Goal: Transaction & Acquisition: Purchase product/service

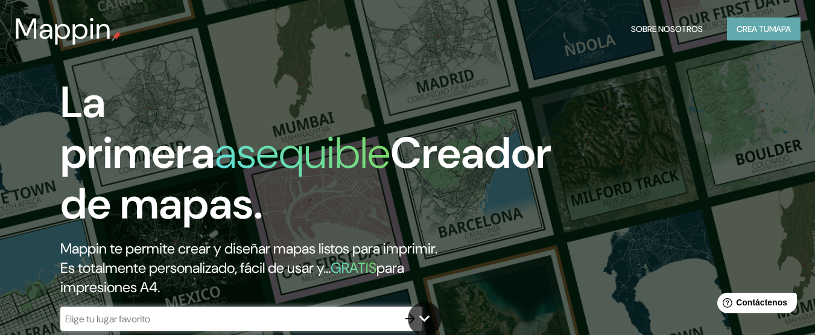
click at [769, 30] on font "mapa" at bounding box center [780, 29] width 22 height 11
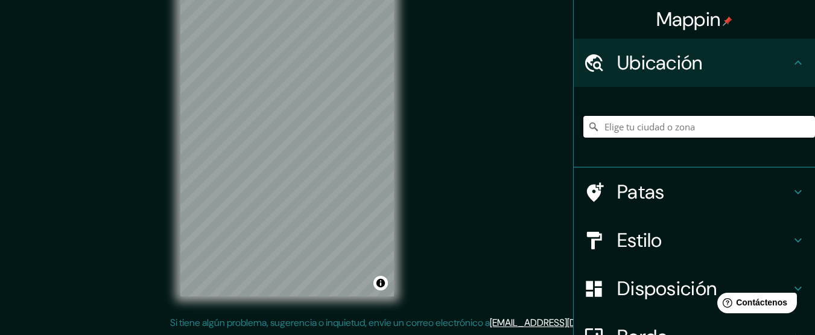
click at [633, 130] on input "Elige tu ciudad o zona" at bounding box center [699, 127] width 232 height 22
click at [604, 128] on input "Elige tu ciudad o zona" at bounding box center [699, 127] width 232 height 22
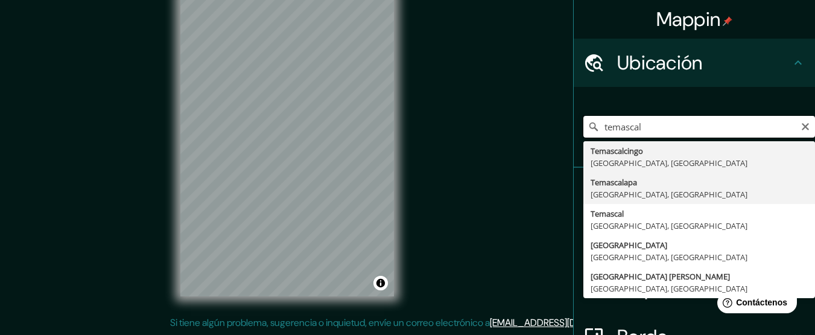
scroll to position [127, 0]
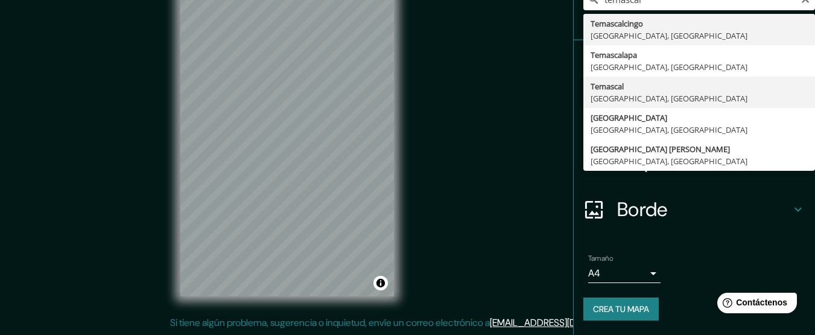
type input "Temascal, [GEOGRAPHIC_DATA], [GEOGRAPHIC_DATA]"
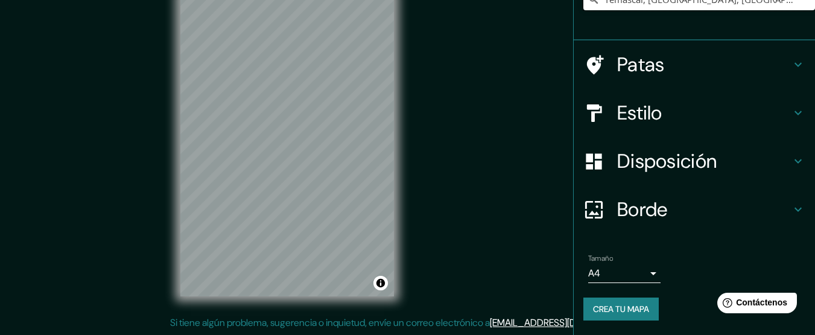
scroll to position [116, 0]
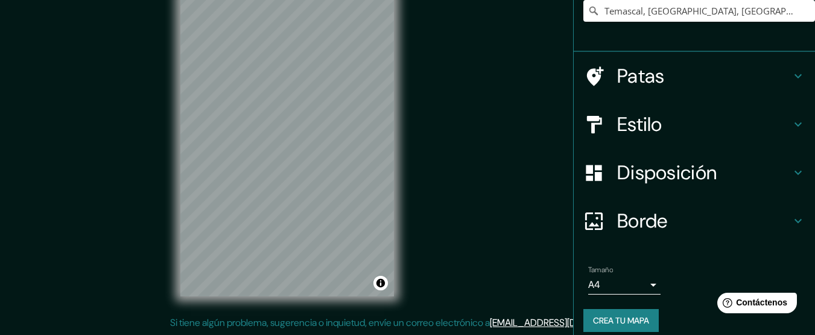
click at [791, 126] on icon at bounding box center [798, 124] width 14 height 14
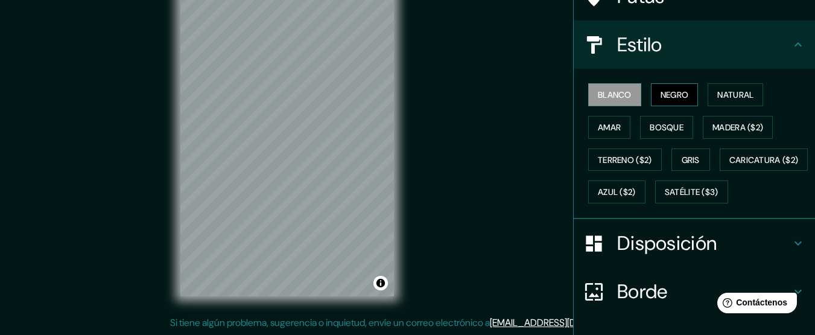
click at [677, 98] on font "Negro" at bounding box center [674, 94] width 28 height 11
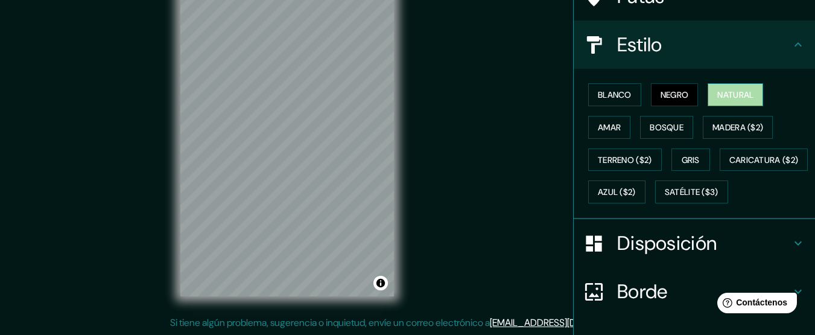
click at [744, 98] on font "Natural" at bounding box center [735, 94] width 36 height 11
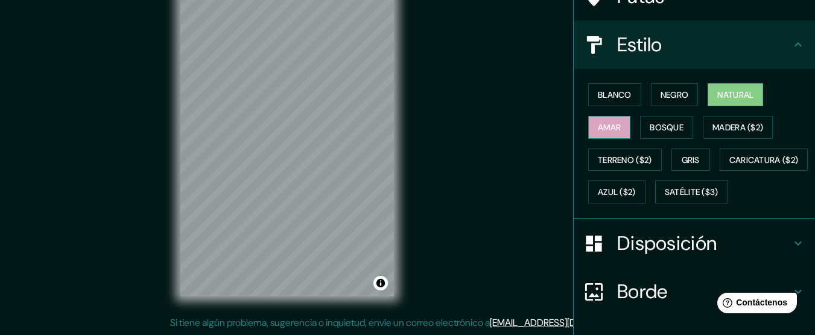
click at [616, 127] on button "Amar" at bounding box center [609, 127] width 42 height 23
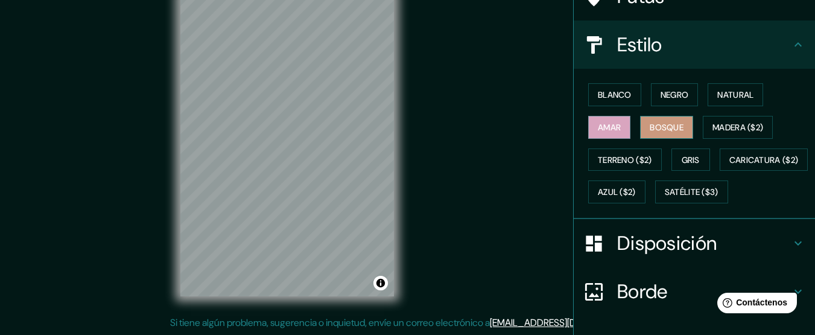
click at [650, 127] on font "Bosque" at bounding box center [667, 127] width 34 height 11
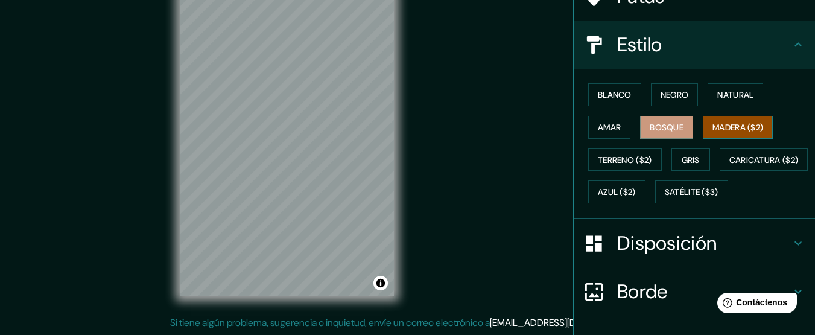
click at [726, 128] on font "Madera ($2)" at bounding box center [737, 127] width 51 height 11
click at [628, 158] on font "Terreno ($2)" at bounding box center [625, 159] width 54 height 11
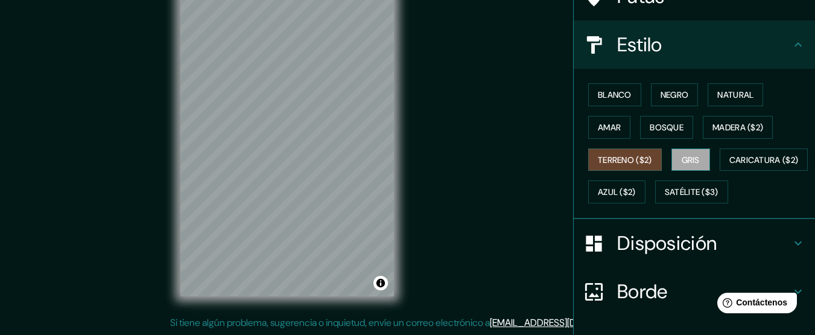
click at [683, 163] on font "Gris" at bounding box center [691, 159] width 18 height 11
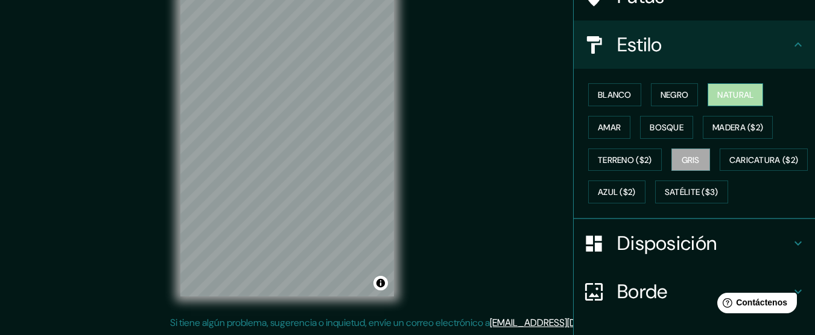
click at [725, 92] on font "Natural" at bounding box center [735, 94] width 36 height 11
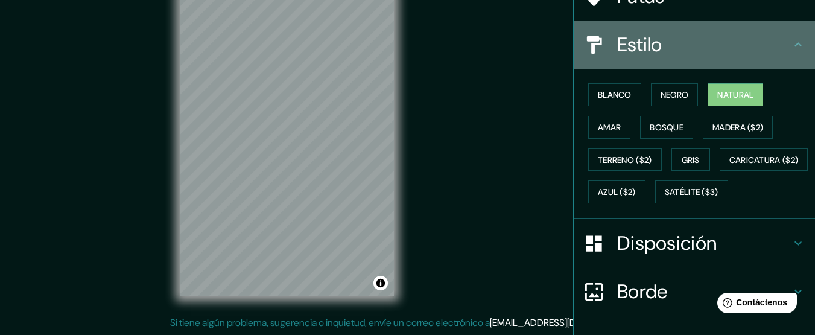
click at [791, 43] on icon at bounding box center [798, 44] width 14 height 14
click at [791, 46] on icon at bounding box center [798, 44] width 14 height 14
click at [794, 45] on icon at bounding box center [797, 44] width 7 height 4
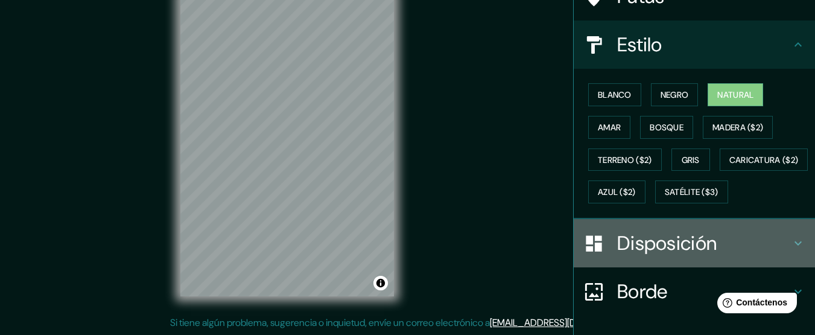
click at [792, 250] on icon at bounding box center [798, 243] width 14 height 14
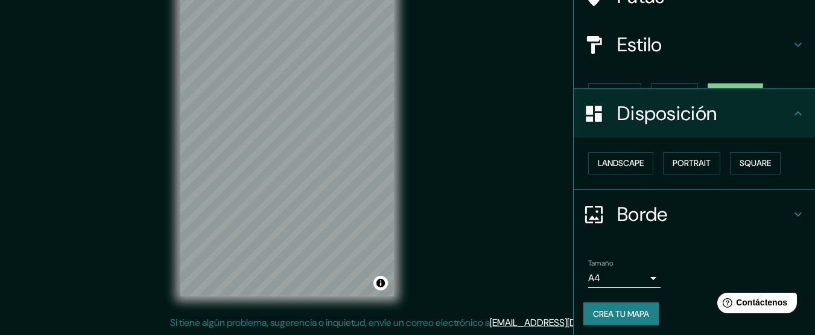
scroll to position [100, 0]
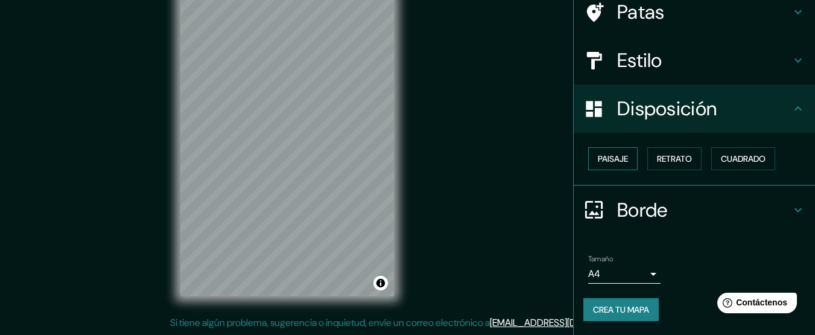
click at [616, 164] on font "Paisaje" at bounding box center [613, 158] width 30 height 11
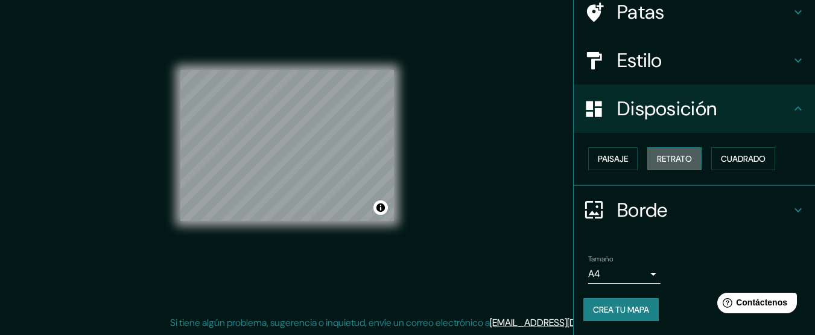
click at [660, 161] on font "Retrato" at bounding box center [674, 158] width 35 height 11
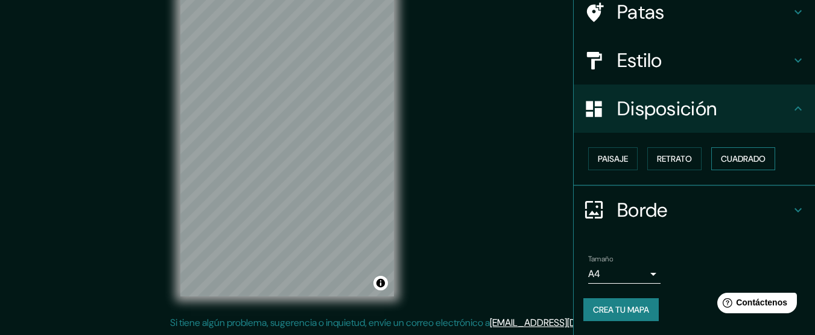
click at [730, 157] on font "Cuadrado" at bounding box center [743, 158] width 45 height 11
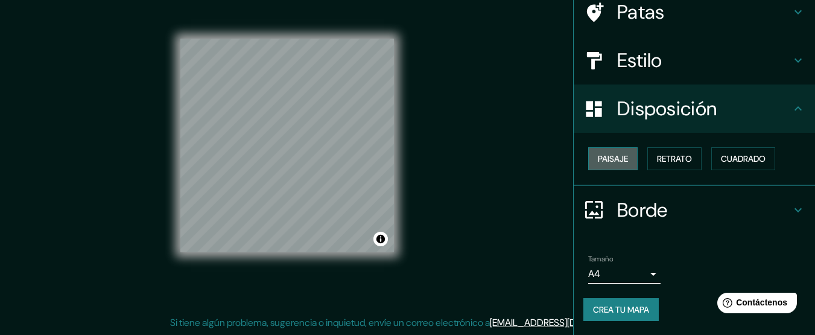
click at [609, 157] on font "Paisaje" at bounding box center [613, 158] width 30 height 11
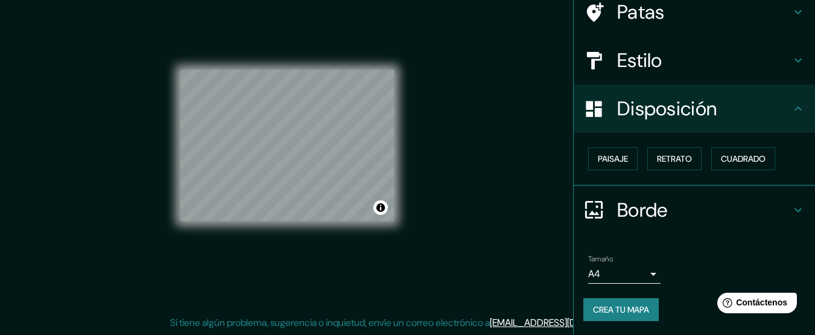
click at [792, 210] on icon at bounding box center [798, 210] width 14 height 14
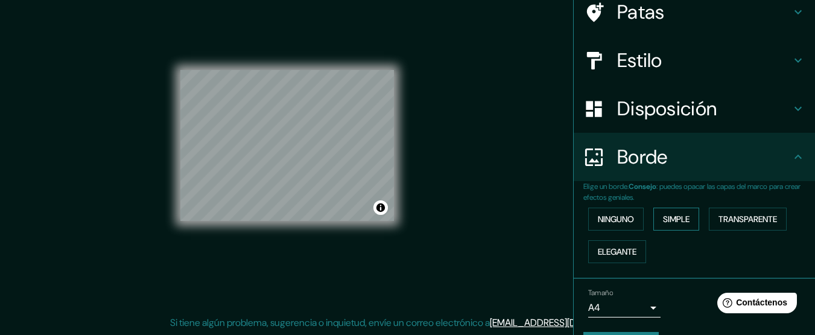
click at [677, 220] on font "Simple" at bounding box center [676, 218] width 27 height 11
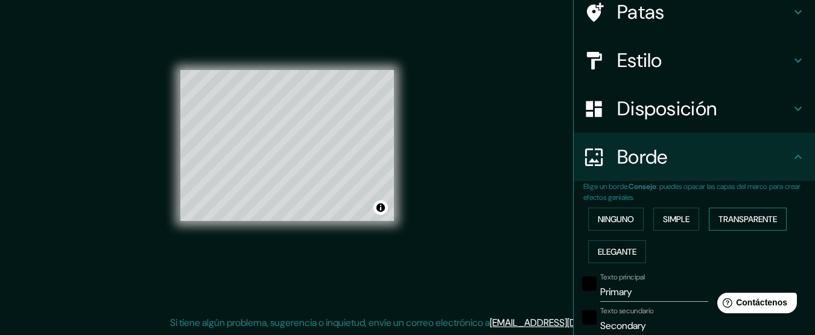
click at [742, 220] on font "Transparente" at bounding box center [747, 218] width 59 height 11
click at [621, 255] on font "Elegante" at bounding box center [617, 251] width 39 height 11
click at [616, 217] on font "Ninguno" at bounding box center [616, 218] width 36 height 11
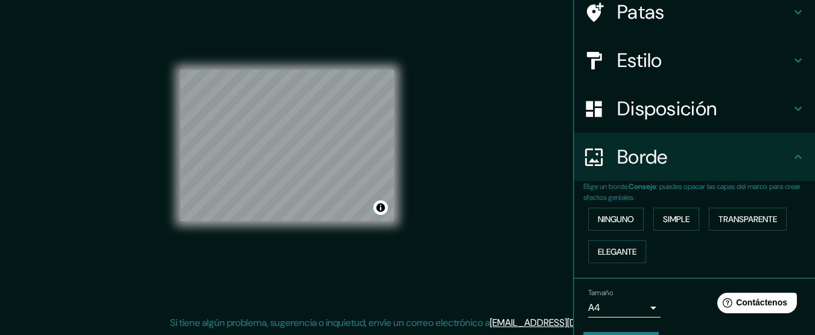
click at [644, 306] on body "Mappin Ubicación Temascal, [GEOGRAPHIC_DATA], [GEOGRAPHIC_DATA] Patas Estilo Di…" at bounding box center [407, 142] width 815 height 335
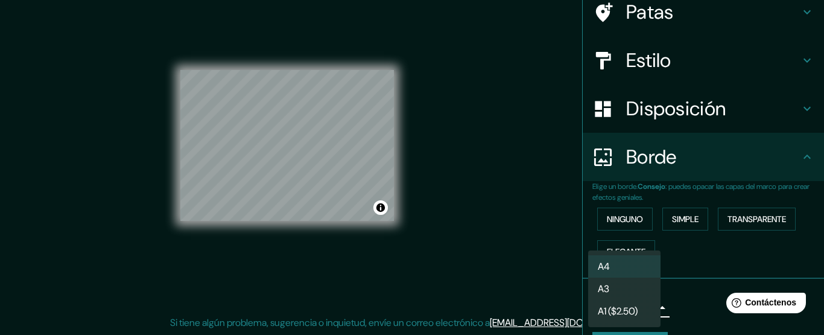
click at [629, 289] on li "A3" at bounding box center [624, 288] width 72 height 22
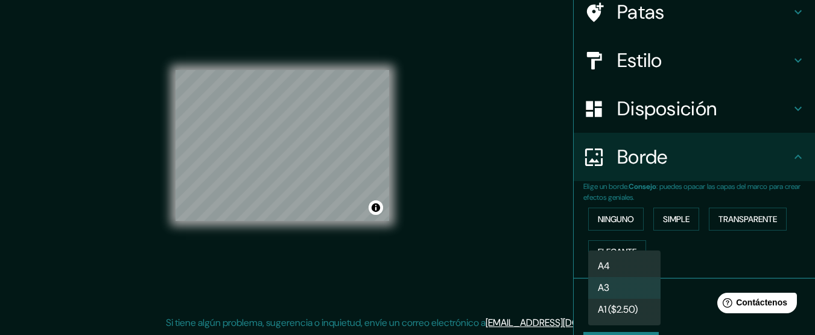
click at [645, 306] on body "Mappin Ubicación Temascal, [GEOGRAPHIC_DATA], [GEOGRAPHIC_DATA] Patas Estilo Di…" at bounding box center [407, 142] width 815 height 335
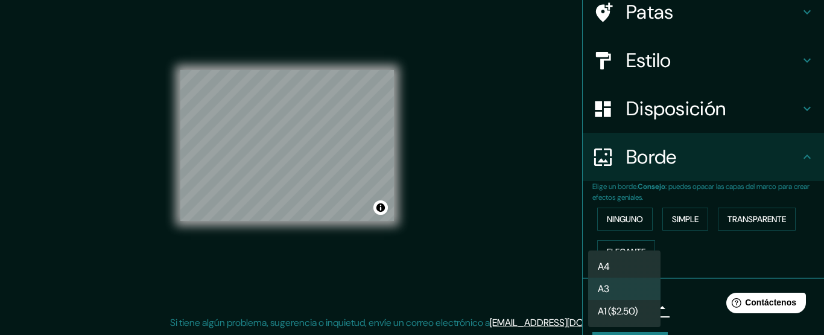
click at [622, 265] on li "A4" at bounding box center [624, 266] width 72 height 22
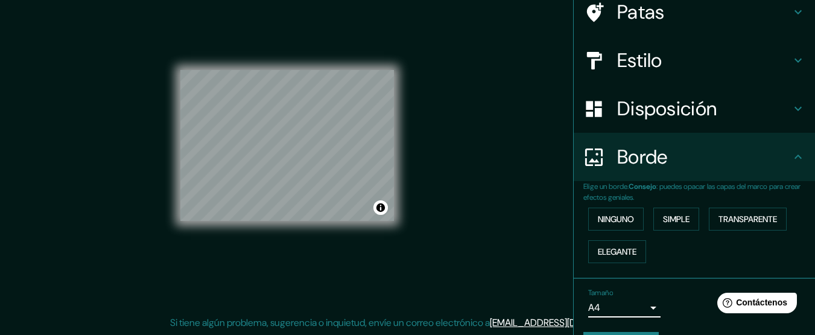
click at [791, 158] on icon at bounding box center [798, 157] width 14 height 14
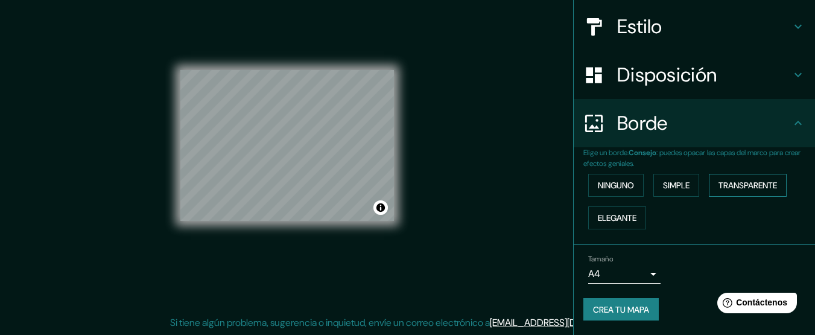
scroll to position [0, 0]
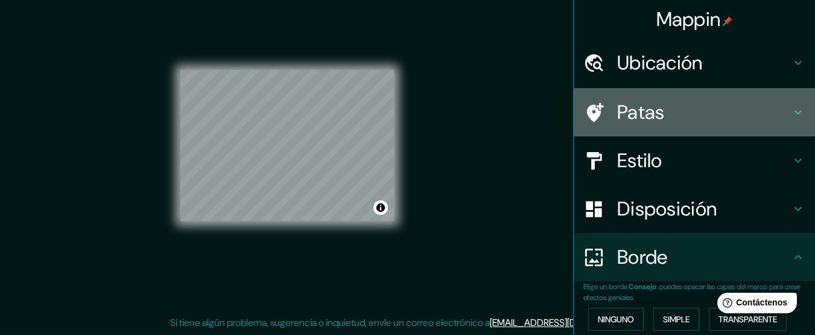
click at [791, 116] on icon at bounding box center [798, 112] width 14 height 14
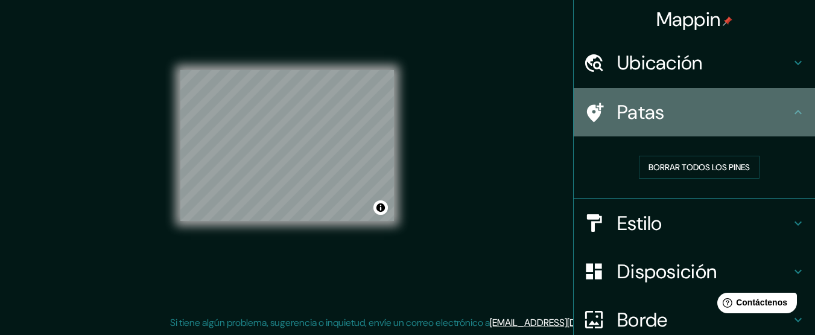
click at [791, 116] on icon at bounding box center [798, 112] width 14 height 14
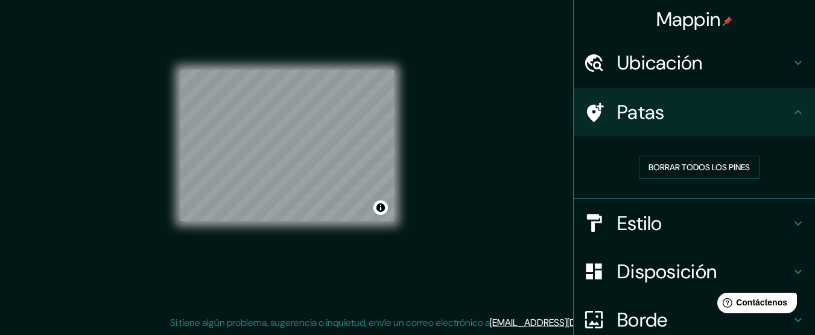
scroll to position [110, 0]
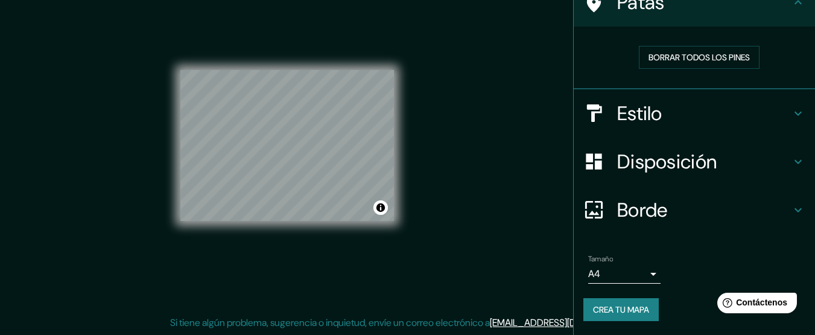
click at [621, 316] on font "Crea tu mapa" at bounding box center [621, 310] width 56 height 16
click at [617, 309] on font "Crea tu mapa" at bounding box center [621, 309] width 56 height 11
click at [644, 275] on body "Mappin Ubicación Temascal, [GEOGRAPHIC_DATA], [GEOGRAPHIC_DATA] Patas Borrar to…" at bounding box center [407, 142] width 815 height 335
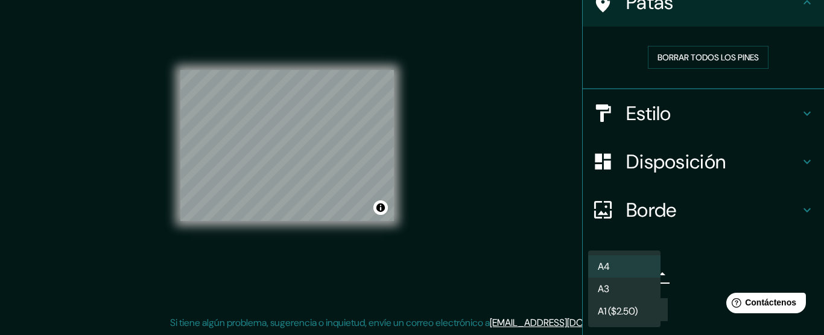
click at [616, 285] on li "A3" at bounding box center [624, 288] width 72 height 22
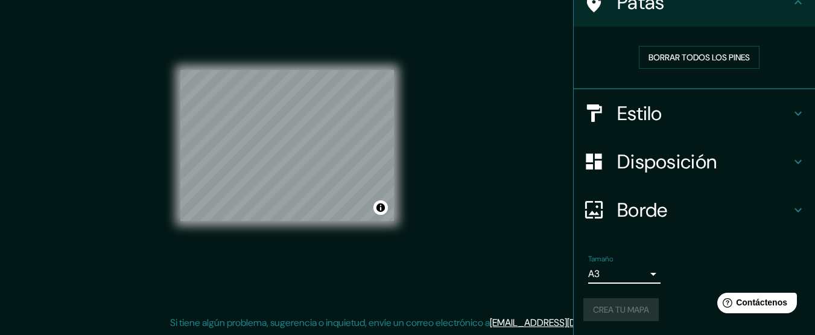
click at [643, 273] on body "Mappin Ubicación Temascal, [GEOGRAPHIC_DATA], [GEOGRAPHIC_DATA] Patas Borrar to…" at bounding box center [407, 142] width 815 height 335
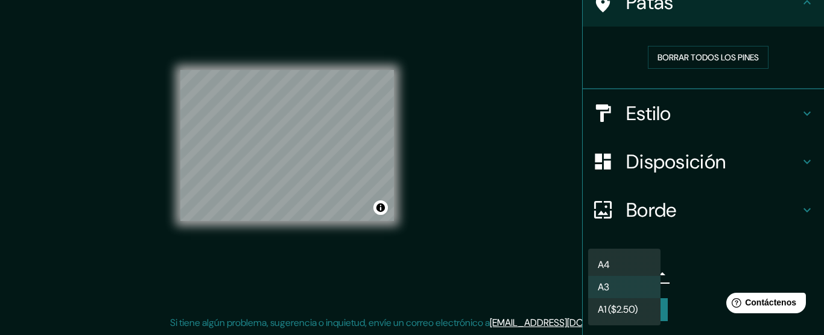
click at [624, 264] on li "A4" at bounding box center [624, 264] width 72 height 22
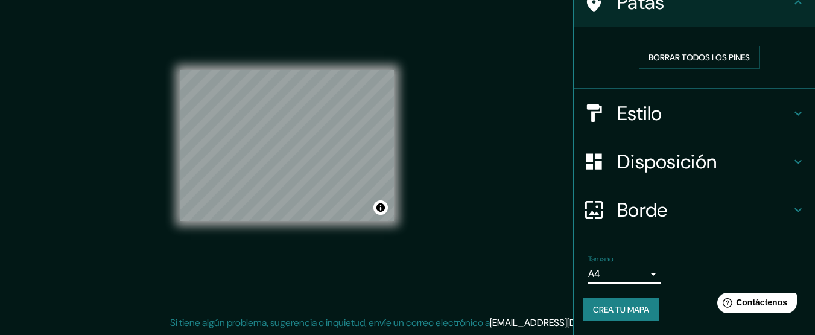
click at [605, 308] on font "Crea tu mapa" at bounding box center [621, 309] width 56 height 11
click at [623, 313] on font "Crea tu mapa" at bounding box center [621, 309] width 56 height 11
click at [613, 311] on font "Crea tu mapa" at bounding box center [621, 309] width 56 height 11
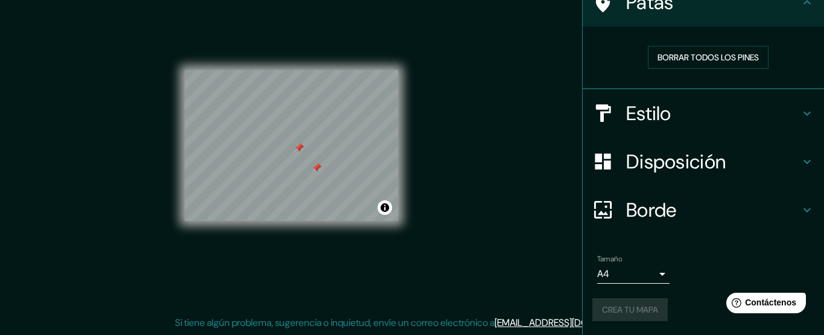
click at [643, 275] on body "Mappin Ubicación Temascal, [GEOGRAPHIC_DATA], [GEOGRAPHIC_DATA] Patas Borrar to…" at bounding box center [412, 142] width 824 height 335
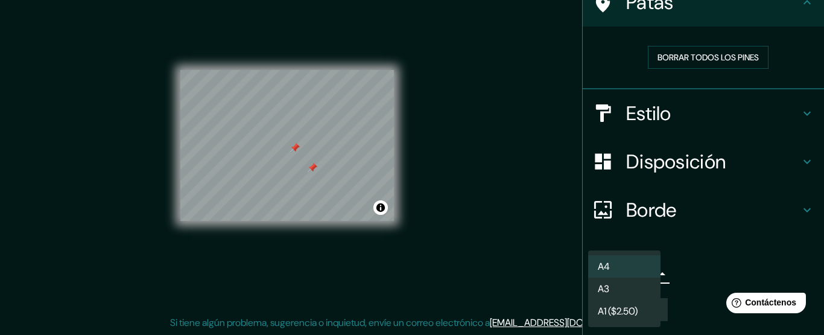
click at [612, 288] on li "A3" at bounding box center [624, 288] width 72 height 22
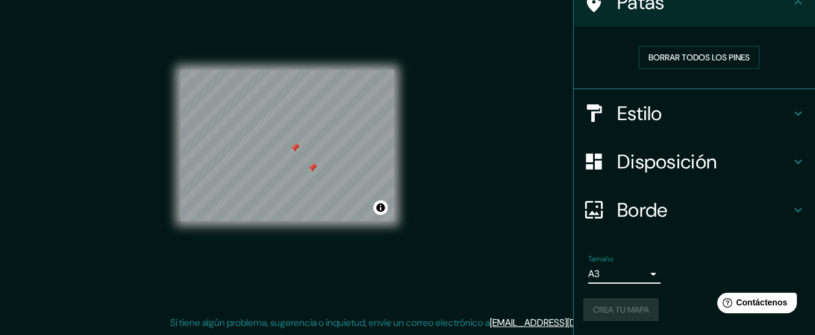
click at [643, 272] on body "Mappin Ubicación Temascal, [GEOGRAPHIC_DATA], [GEOGRAPHIC_DATA] Patas Borrar to…" at bounding box center [407, 142] width 815 height 335
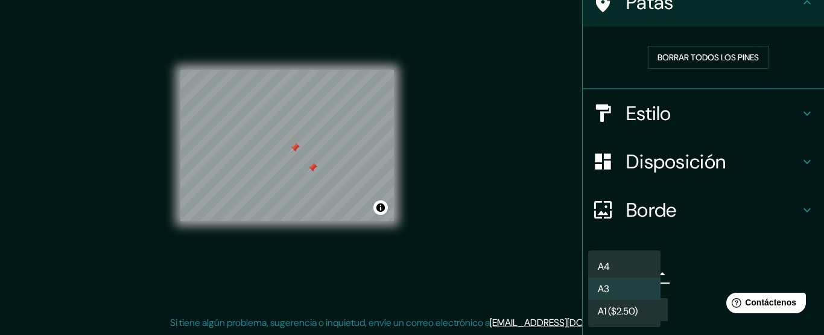
click at [626, 309] on font "A1 ($2.50)" at bounding box center [618, 311] width 40 height 13
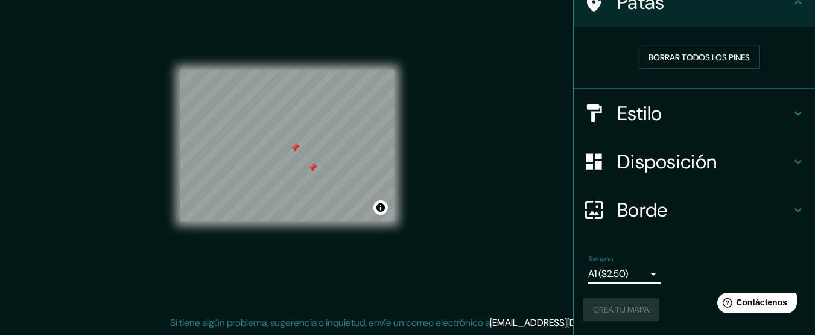
click at [644, 273] on body "Mappin Ubicación Temascal, [GEOGRAPHIC_DATA], [GEOGRAPHIC_DATA] Patas Borrar to…" at bounding box center [407, 142] width 815 height 335
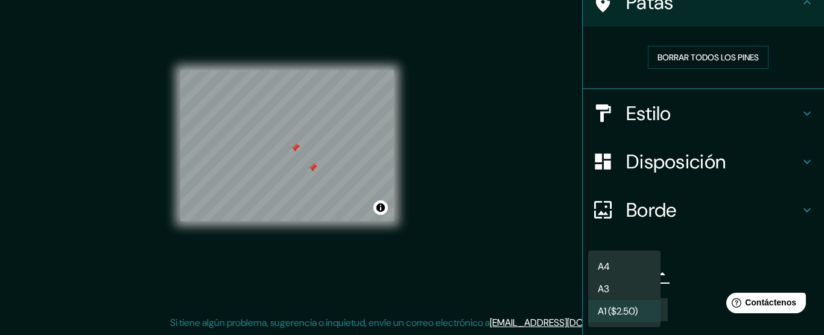
click at [621, 289] on li "A3" at bounding box center [624, 288] width 72 height 22
type input "a4"
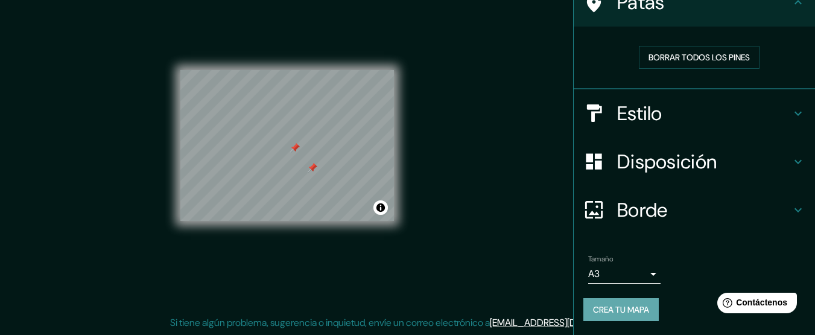
click at [625, 305] on font "Crea tu mapa" at bounding box center [621, 309] width 56 height 11
click at [688, 57] on font "Borrar todos los pines" at bounding box center [698, 57] width 101 height 11
click at [615, 312] on font "Crea tu mapa" at bounding box center [621, 309] width 56 height 11
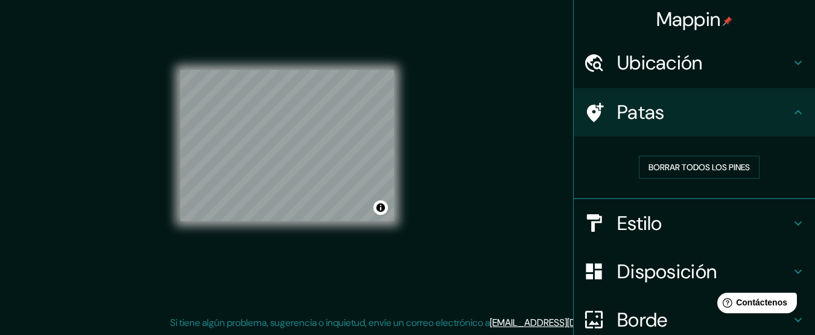
click at [791, 67] on icon at bounding box center [798, 62] width 14 height 14
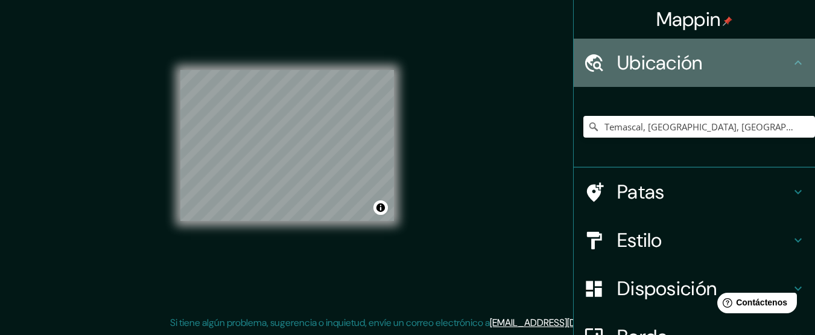
click at [791, 67] on icon at bounding box center [798, 62] width 14 height 14
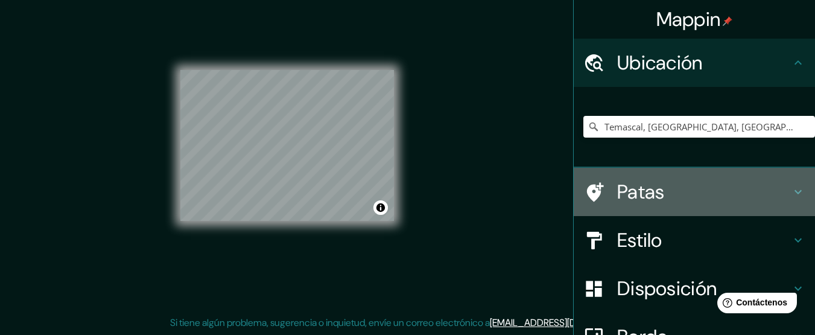
click at [794, 193] on icon at bounding box center [797, 192] width 7 height 4
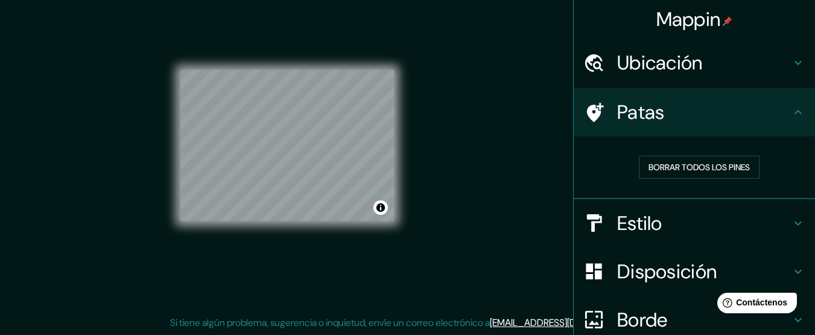
click at [794, 113] on icon at bounding box center [797, 112] width 7 height 4
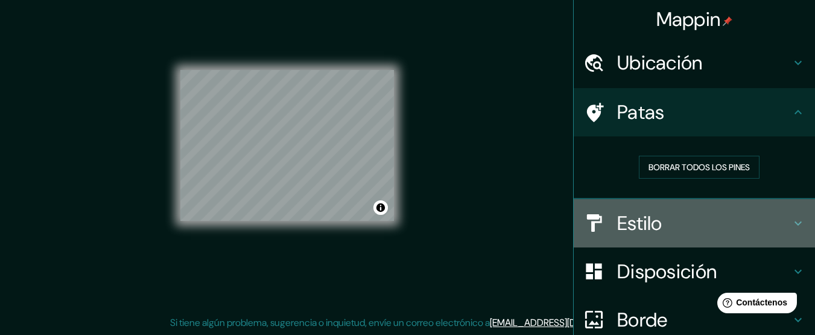
click at [794, 224] on icon at bounding box center [797, 223] width 7 height 4
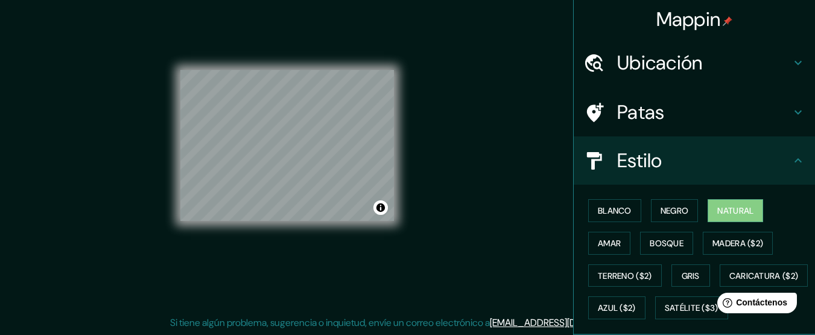
click at [794, 158] on icon at bounding box center [798, 160] width 14 height 14
click at [528, 160] on div "Mappin Ubicación Temascal, [GEOGRAPHIC_DATA], [GEOGRAPHIC_DATA] Patas Estilo Bl…" at bounding box center [407, 154] width 815 height 359
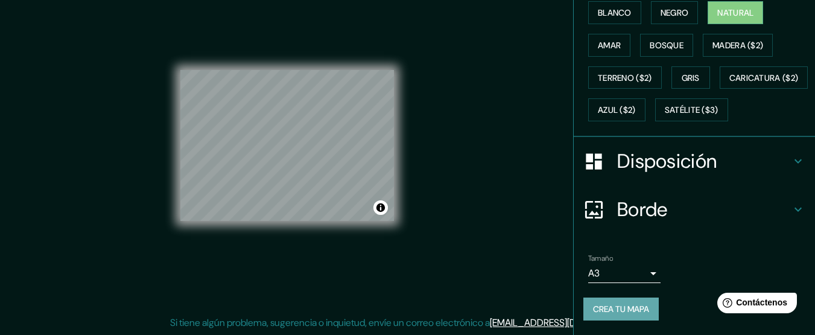
drag, startPoint x: 610, startPoint y: 306, endPoint x: 618, endPoint y: 304, distance: 8.8
click at [610, 306] on font "Crea tu mapa" at bounding box center [621, 308] width 56 height 11
drag, startPoint x: 608, startPoint y: 315, endPoint x: 618, endPoint y: 312, distance: 10.7
click at [618, 312] on font "Crea tu mapa" at bounding box center [621, 308] width 56 height 11
click at [618, 312] on div "Crea tu mapa" at bounding box center [694, 308] width 222 height 23
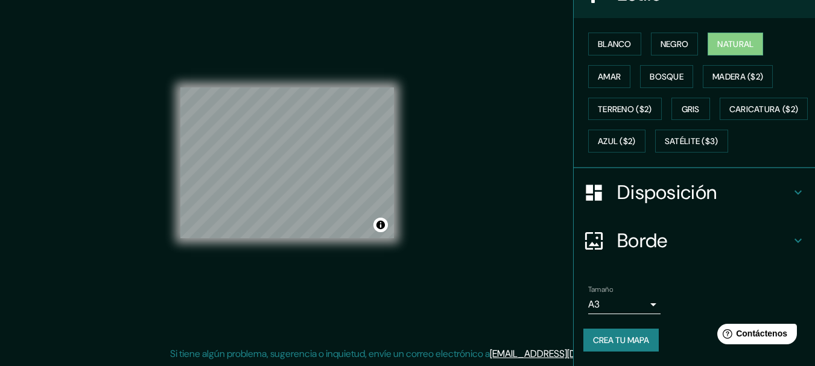
scroll to position [198, 0]
